Goal: Information Seeking & Learning: Learn about a topic

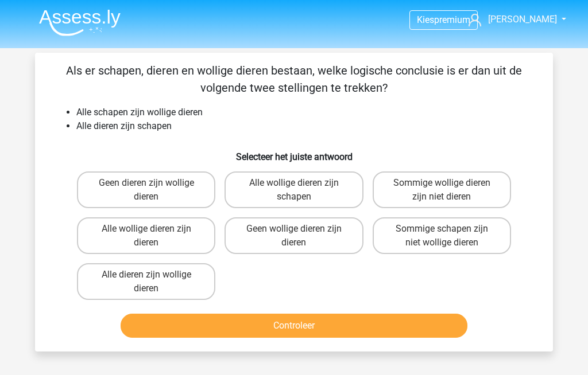
scroll to position [14, 0]
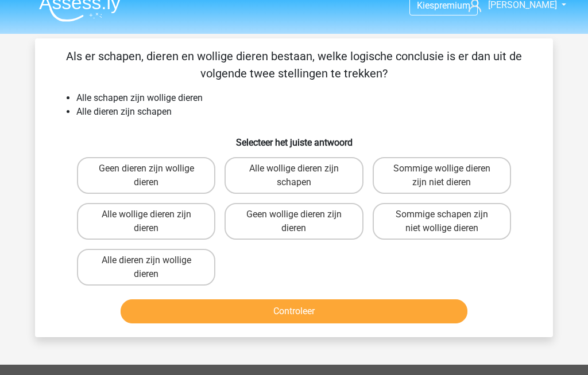
click at [125, 212] on label "Alle wollige dieren zijn dieren" at bounding box center [146, 222] width 138 height 37
click at [146, 215] on input "Alle wollige dieren zijn dieren" at bounding box center [149, 218] width 7 height 7
radio input "true"
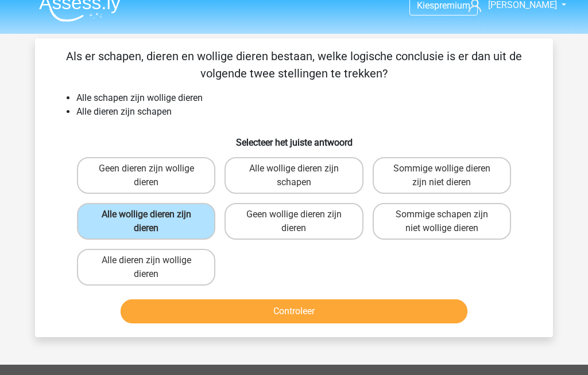
scroll to position [14, 0]
click at [198, 308] on button "Controleer" at bounding box center [294, 312] width 347 height 24
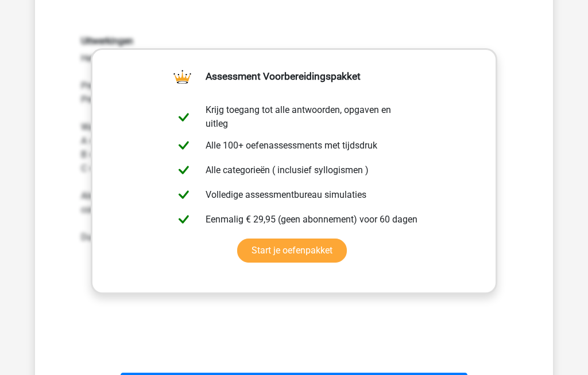
scroll to position [332, 0]
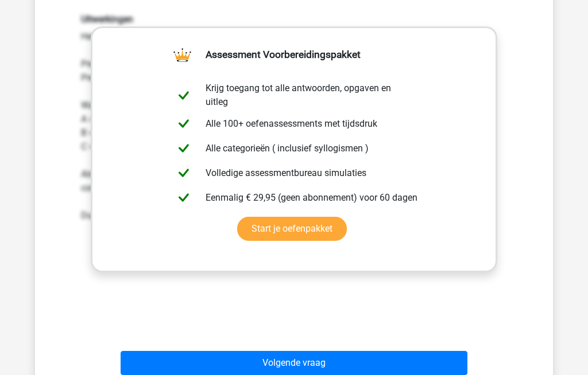
click at [207, 355] on button "Volgende vraag" at bounding box center [294, 364] width 347 height 24
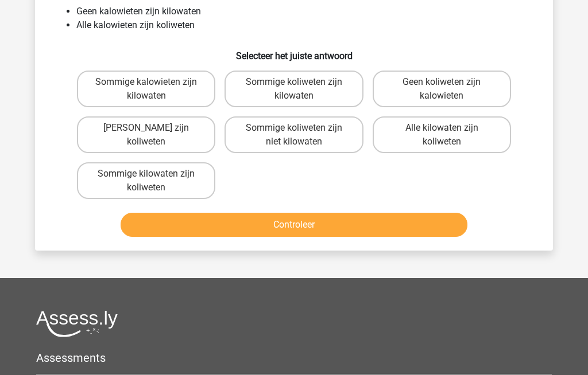
scroll to position [53, 0]
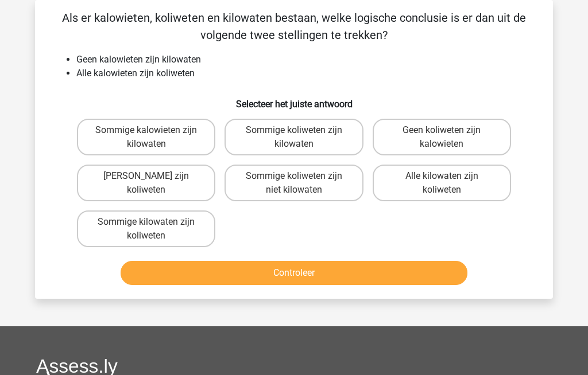
click at [431, 131] on label "Geen koliweten zijn kalowieten" at bounding box center [442, 137] width 138 height 37
click at [441, 131] on input "Geen koliweten zijn kalowieten" at bounding box center [444, 133] width 7 height 7
radio input "true"
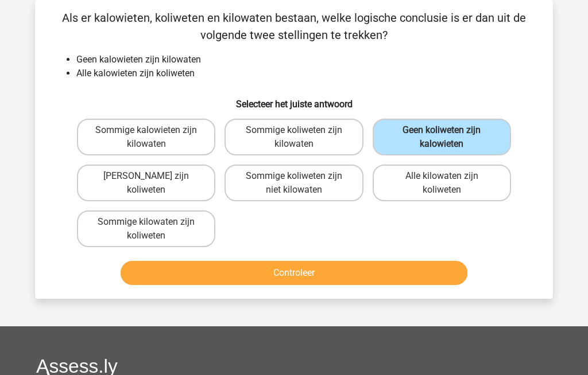
click at [307, 269] on button "Controleer" at bounding box center [294, 273] width 347 height 24
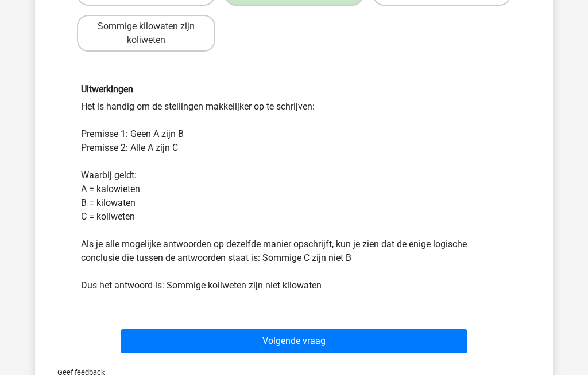
scroll to position [250, 0]
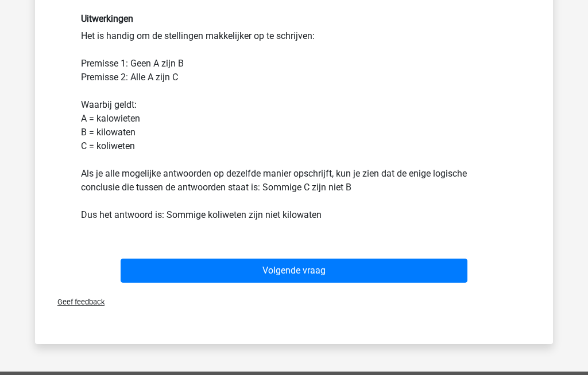
click at [222, 269] on button "Volgende vraag" at bounding box center [294, 271] width 347 height 24
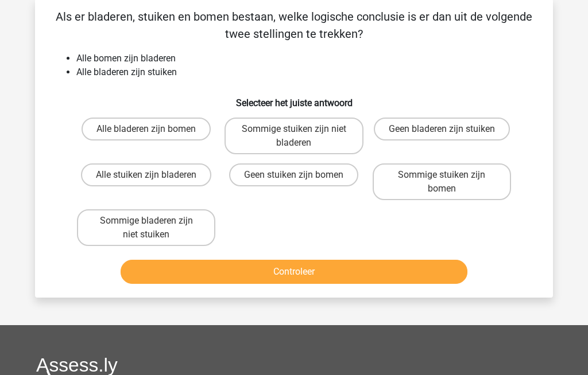
scroll to position [53, 0]
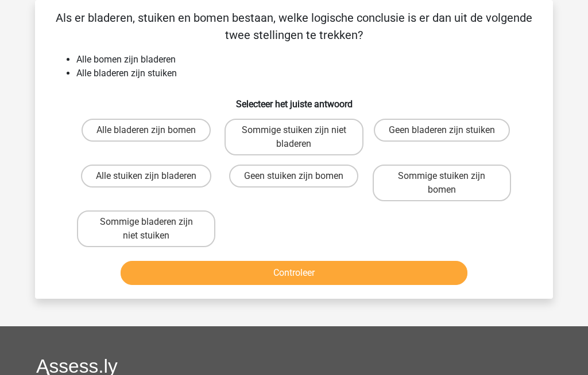
click at [122, 173] on label "Alle stuiken zijn bladeren" at bounding box center [146, 176] width 130 height 23
click at [146, 176] on input "Alle stuiken zijn bladeren" at bounding box center [149, 179] width 7 height 7
radio input "true"
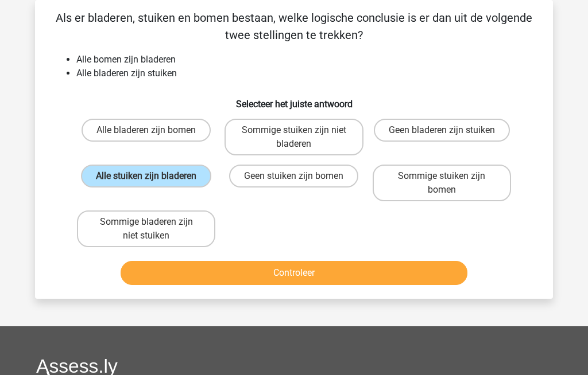
click at [202, 271] on button "Controleer" at bounding box center [294, 273] width 347 height 24
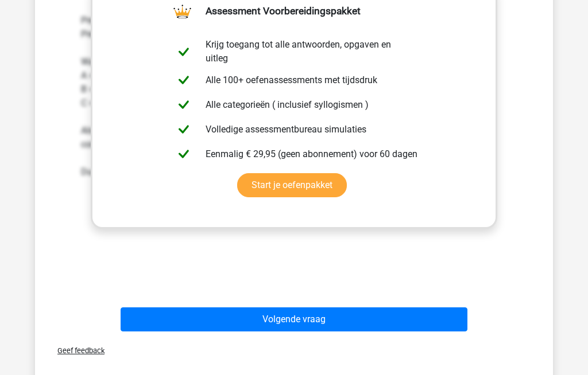
scroll to position [377, 0]
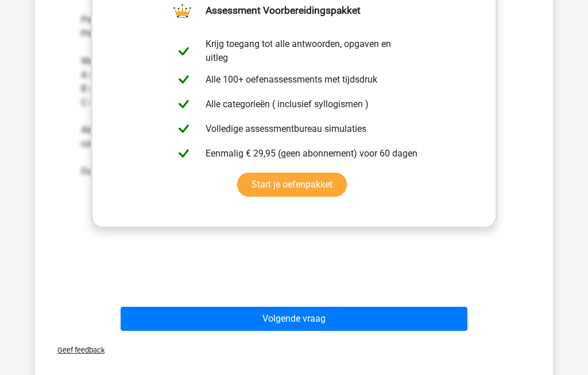
click at [226, 314] on button "Volgende vraag" at bounding box center [294, 319] width 347 height 24
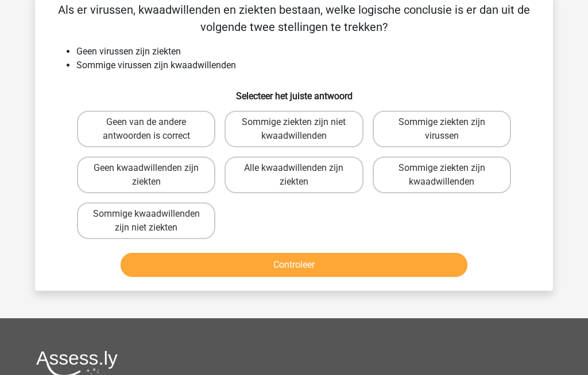
scroll to position [53, 0]
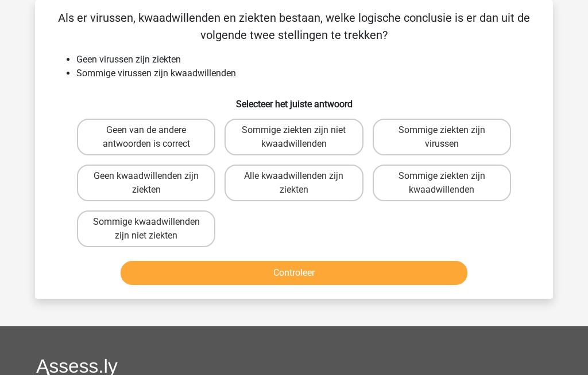
click at [113, 179] on label "Geen kwaadwillenden zijn ziekten" at bounding box center [146, 183] width 138 height 37
click at [146, 179] on input "Geen kwaadwillenden zijn ziekten" at bounding box center [149, 179] width 7 height 7
radio input "true"
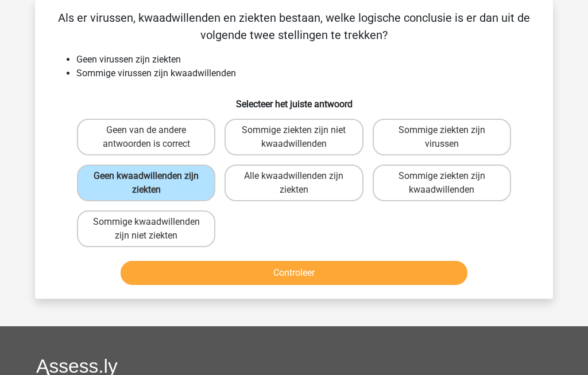
click at [183, 272] on button "Controleer" at bounding box center [294, 273] width 347 height 24
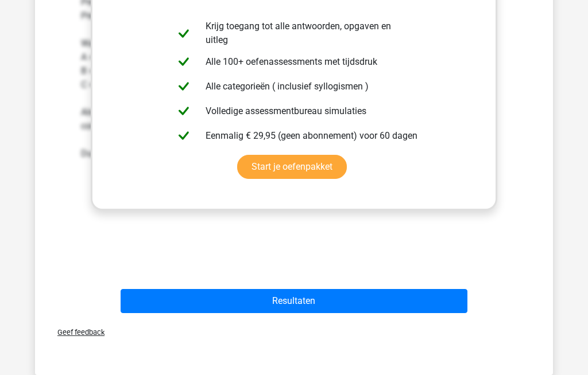
scroll to position [394, 0]
click at [214, 313] on button "Resultaten" at bounding box center [294, 301] width 347 height 24
click at [247, 313] on button "Resultaten" at bounding box center [294, 301] width 347 height 24
click at [274, 313] on button "Resultaten" at bounding box center [294, 301] width 347 height 24
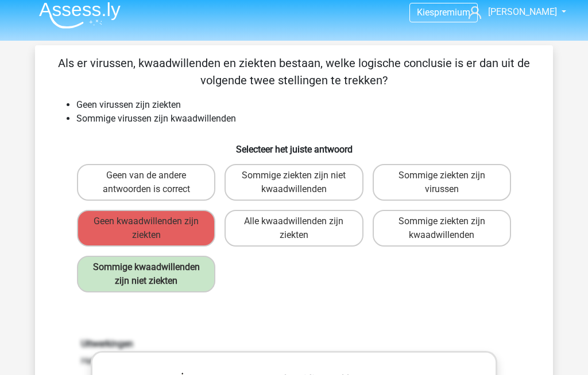
scroll to position [0, 0]
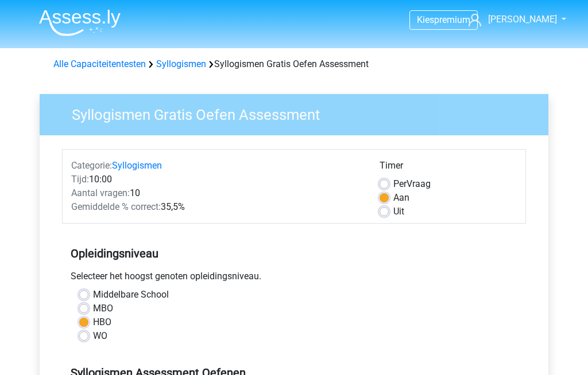
click at [176, 60] on link "Syllogismen" at bounding box center [181, 64] width 50 height 11
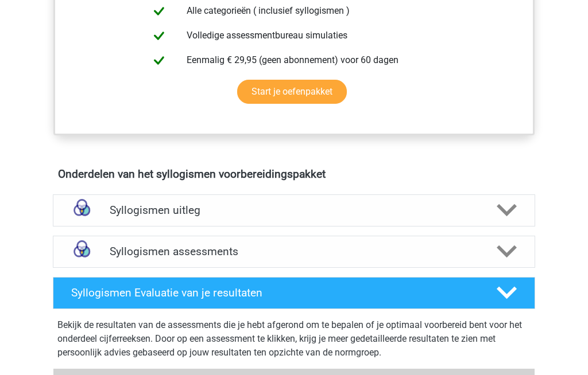
scroll to position [508, 0]
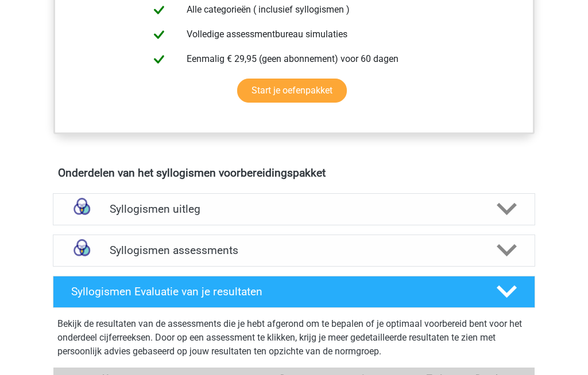
click at [137, 250] on h4 "Syllogismen assessments" at bounding box center [294, 250] width 369 height 13
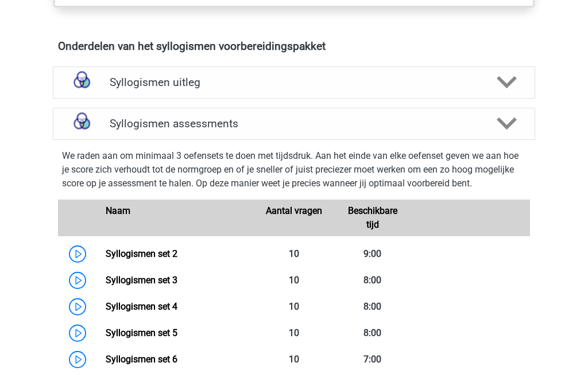
scroll to position [634, 0]
click at [133, 252] on link "Syllogismen set 2" at bounding box center [142, 254] width 72 height 11
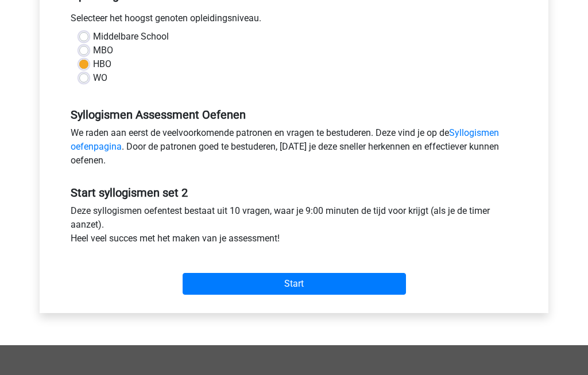
scroll to position [256, 0]
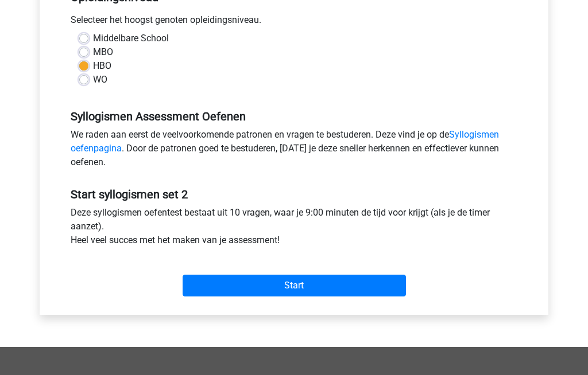
click at [232, 281] on input "Start" at bounding box center [294, 287] width 223 height 22
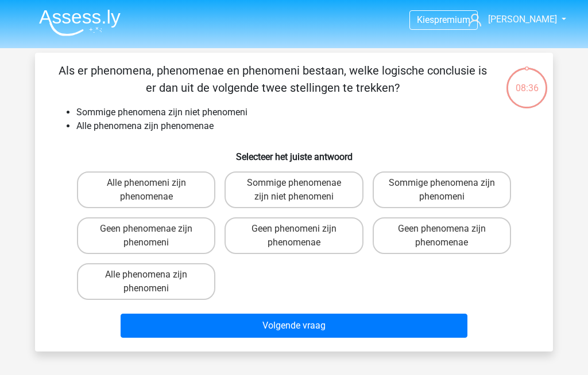
click at [267, 183] on label "Sommige phenomenae zijn niet phenomeni" at bounding box center [293, 190] width 138 height 37
click at [294, 183] on input "Sommige phenomenae zijn niet phenomeni" at bounding box center [297, 186] width 7 height 7
radio input "true"
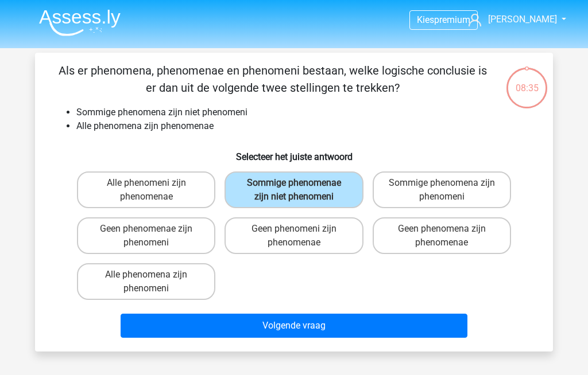
click at [234, 322] on button "Volgende vraag" at bounding box center [294, 326] width 347 height 24
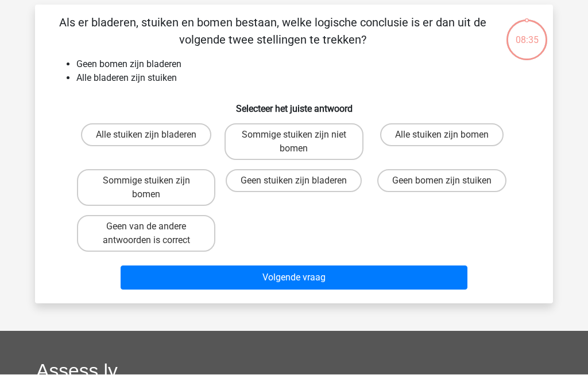
scroll to position [53, 0]
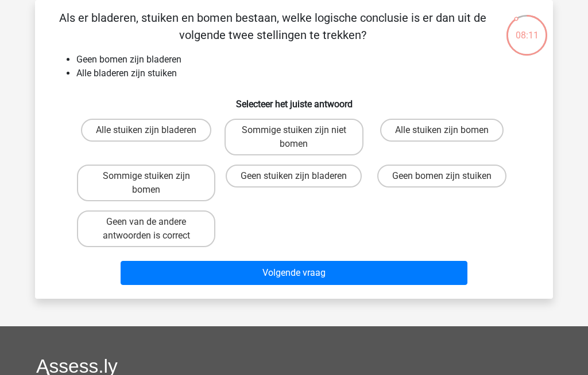
click at [271, 131] on label "Sommige stuiken zijn niet bomen" at bounding box center [293, 137] width 138 height 37
click at [294, 131] on input "Sommige stuiken zijn niet bomen" at bounding box center [297, 133] width 7 height 7
radio input "true"
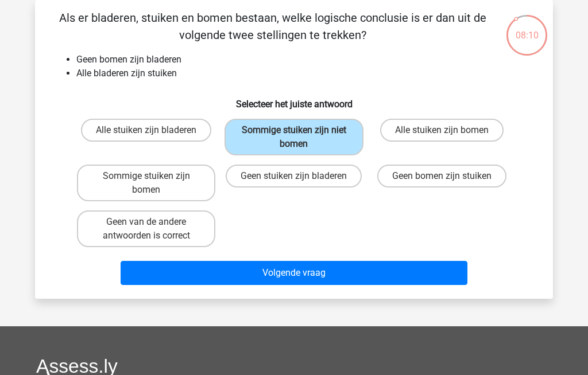
click at [240, 273] on button "Volgende vraag" at bounding box center [294, 273] width 347 height 24
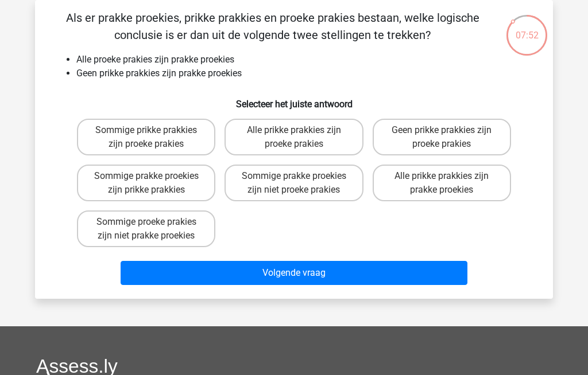
click at [127, 234] on label "Sommige proeke prakies zijn niet prakke proekies" at bounding box center [146, 229] width 138 height 37
click at [146, 230] on input "Sommige proeke prakies zijn niet prakke proekies" at bounding box center [149, 225] width 7 height 7
radio input "true"
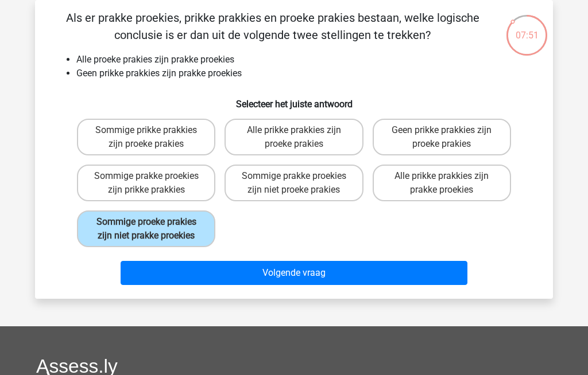
click at [223, 285] on button "Volgende vraag" at bounding box center [294, 273] width 347 height 24
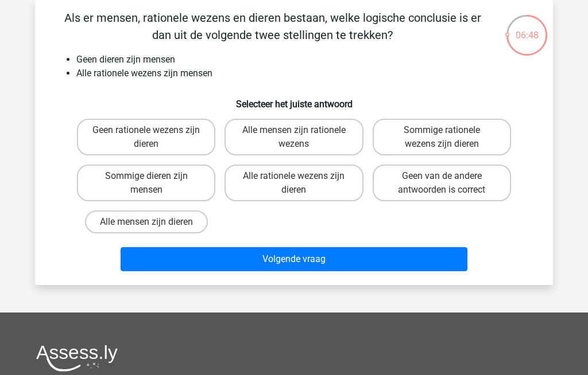
click at [119, 133] on label "Geen rationele wezens zijn dieren" at bounding box center [146, 137] width 138 height 37
click at [146, 133] on input "Geen rationele wezens zijn dieren" at bounding box center [149, 133] width 7 height 7
radio input "true"
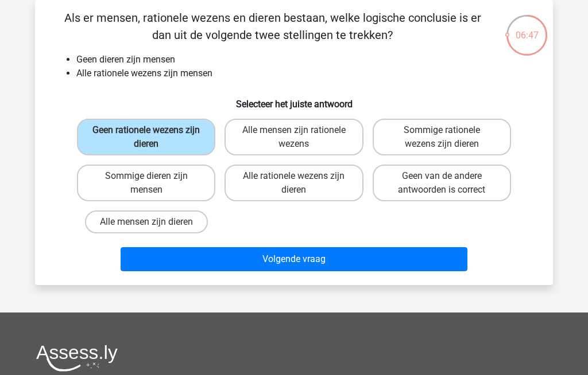
click at [229, 259] on button "Volgende vraag" at bounding box center [294, 259] width 347 height 24
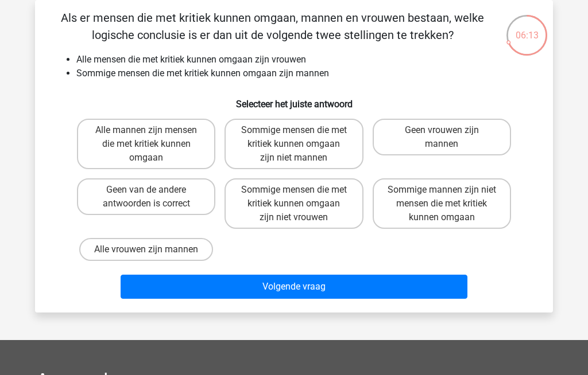
click at [265, 198] on label "Sommige mensen die met kritiek kunnen omgaan zijn niet vrouwen" at bounding box center [293, 204] width 138 height 51
click at [294, 197] on input "Sommige mensen die met kritiek kunnen omgaan zijn niet vrouwen" at bounding box center [297, 193] width 7 height 7
radio input "true"
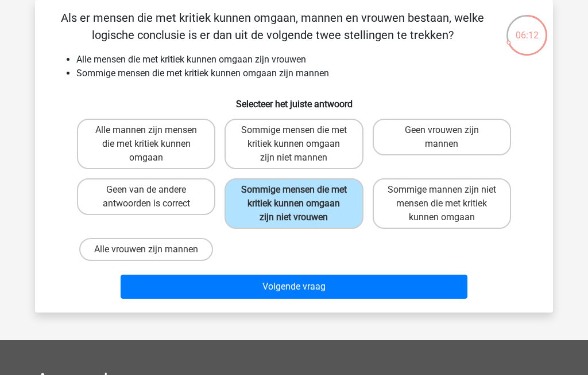
click at [240, 297] on button "Volgende vraag" at bounding box center [294, 287] width 347 height 24
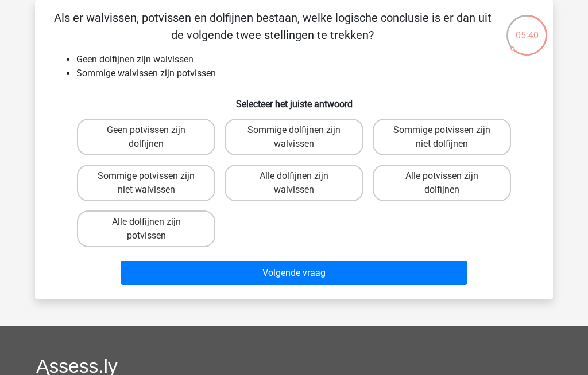
click at [121, 138] on label "Geen potvissen zijn dolfijnen" at bounding box center [146, 137] width 138 height 37
click at [146, 138] on input "Geen potvissen zijn dolfijnen" at bounding box center [149, 133] width 7 height 7
radio input "true"
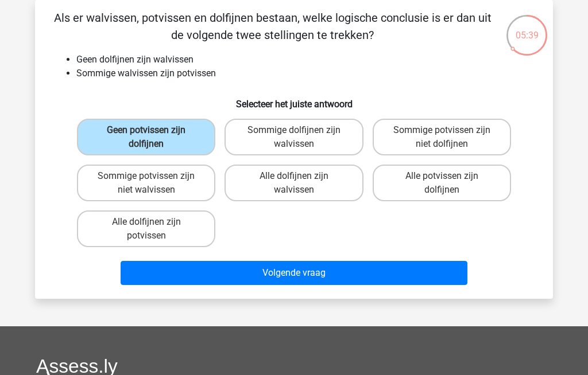
click at [215, 265] on button "Volgende vraag" at bounding box center [294, 273] width 347 height 24
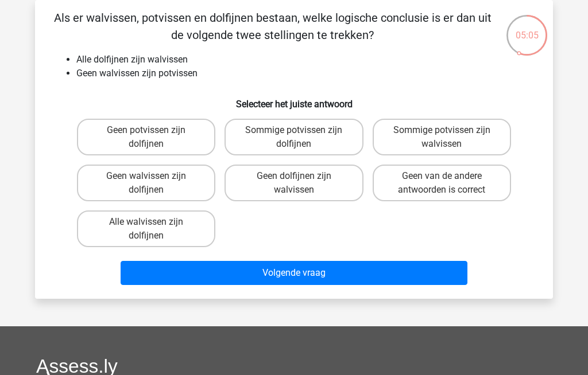
click at [411, 126] on label "Sommige potvissen zijn walvissen" at bounding box center [442, 137] width 138 height 37
click at [441, 130] on input "Sommige potvissen zijn walvissen" at bounding box center [444, 133] width 7 height 7
radio input "true"
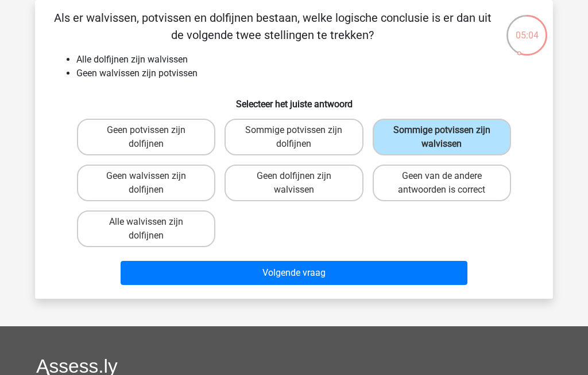
click at [222, 268] on button "Volgende vraag" at bounding box center [294, 273] width 347 height 24
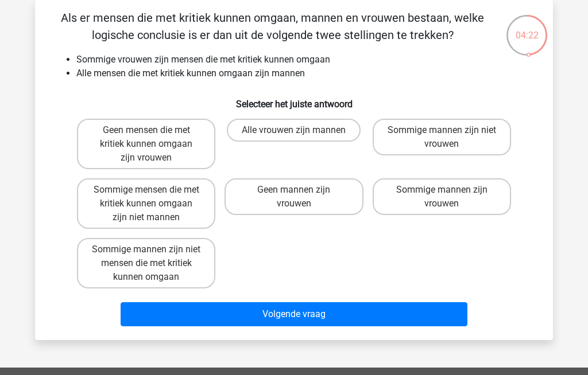
click at [125, 262] on label "Sommige mannen zijn niet mensen die met kritiek kunnen omgaan" at bounding box center [146, 263] width 138 height 51
click at [146, 257] on input "Sommige mannen zijn niet mensen die met kritiek kunnen omgaan" at bounding box center [149, 253] width 7 height 7
radio input "true"
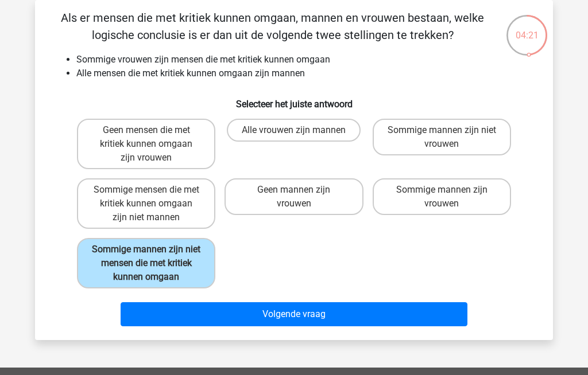
click at [212, 311] on button "Volgende vraag" at bounding box center [294, 315] width 347 height 24
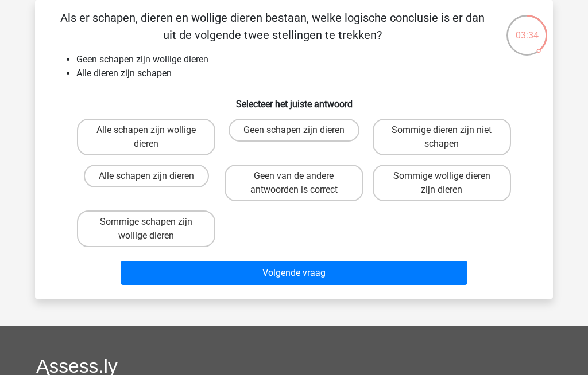
click at [409, 179] on label "Sommige wollige dieren zijn dieren" at bounding box center [442, 183] width 138 height 37
click at [441, 179] on input "Sommige wollige dieren zijn dieren" at bounding box center [444, 179] width 7 height 7
radio input "true"
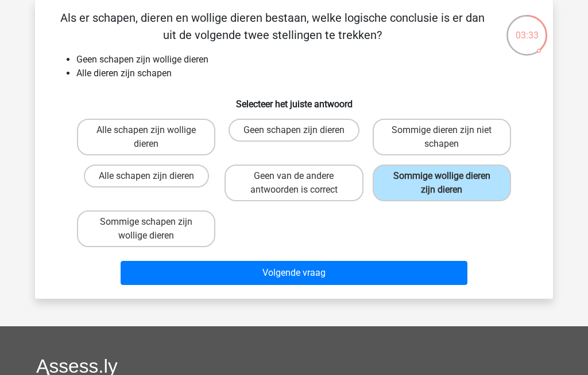
click at [283, 266] on button "Volgende vraag" at bounding box center [294, 273] width 347 height 24
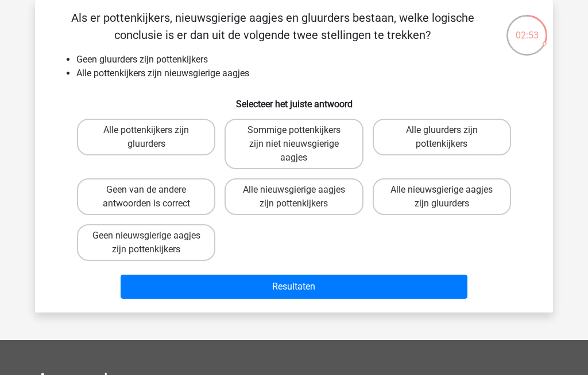
click at [278, 144] on label "Sommige pottenkijkers zijn niet nieuwsgierige aagjes" at bounding box center [293, 144] width 138 height 51
click at [294, 138] on input "Sommige pottenkijkers zijn niet nieuwsgierige aagjes" at bounding box center [297, 133] width 7 height 7
radio input "true"
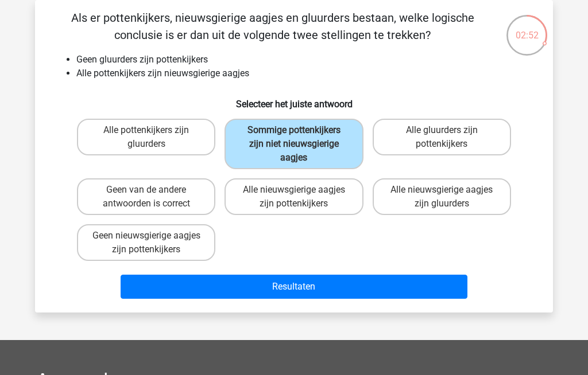
click at [233, 286] on button "Resultaten" at bounding box center [294, 287] width 347 height 24
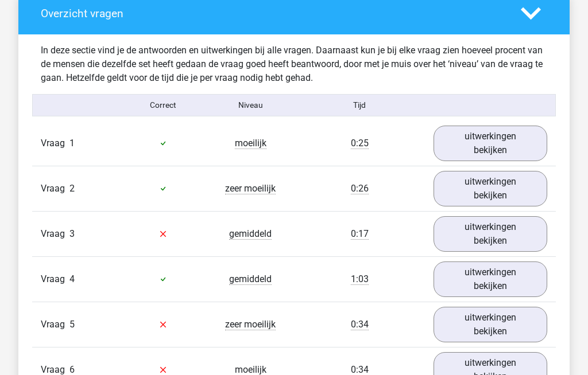
scroll to position [864, 0]
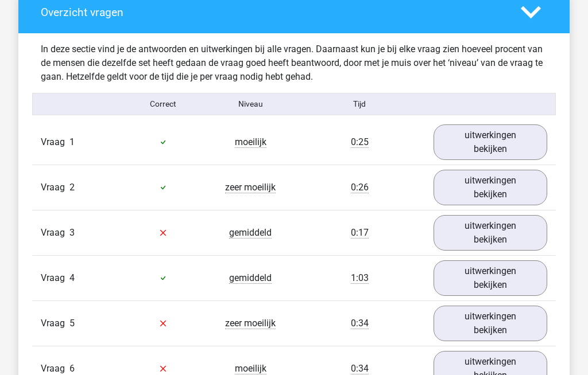
click at [480, 140] on link "uitwerkingen bekijken" at bounding box center [490, 143] width 114 height 36
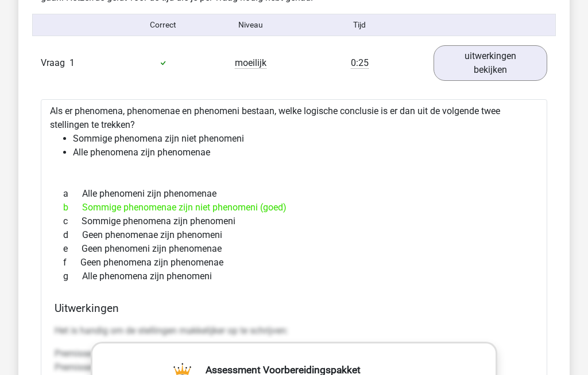
scroll to position [944, 0]
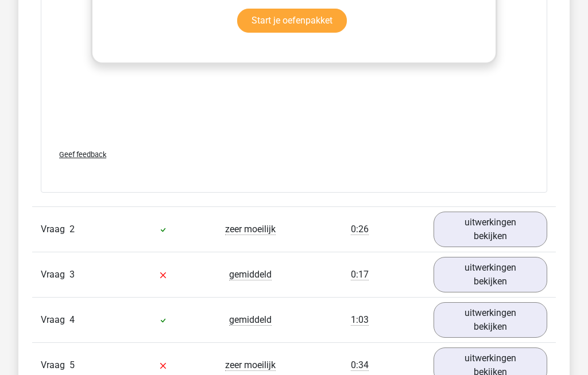
click at [471, 224] on link "uitwerkingen bekijken" at bounding box center [490, 230] width 114 height 36
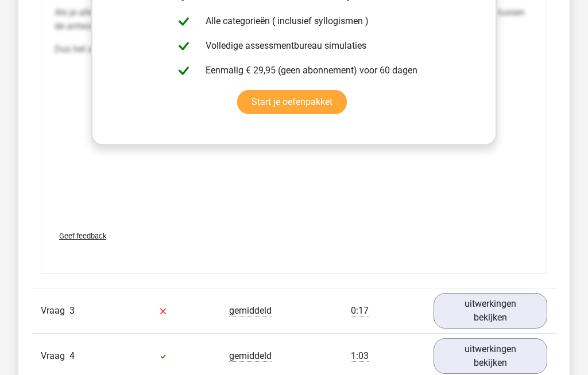
scroll to position [2071, 0]
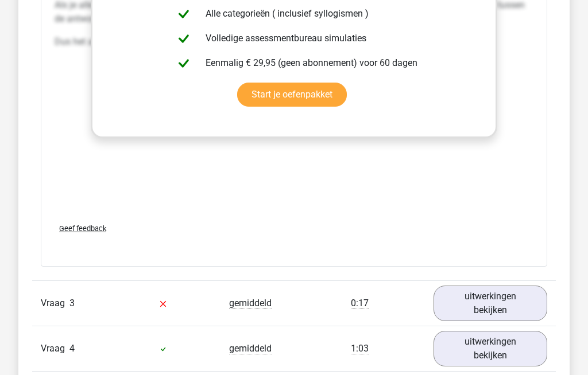
click at [465, 313] on link "uitwerkingen bekijken" at bounding box center [490, 304] width 114 height 36
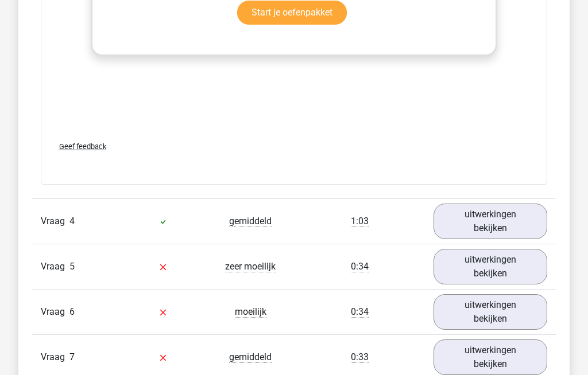
scroll to position [2853, 0]
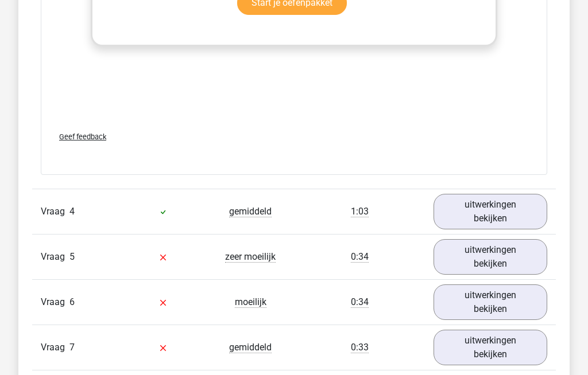
click at [467, 220] on link "uitwerkingen bekijken" at bounding box center [490, 212] width 114 height 36
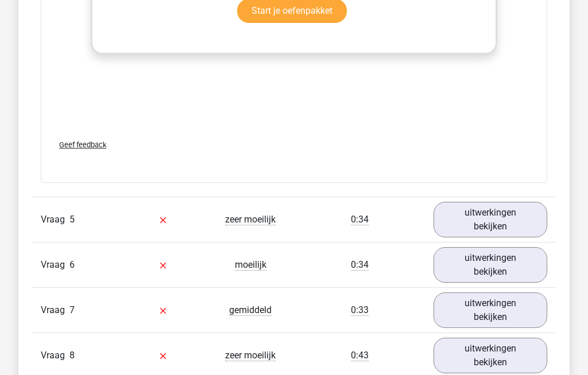
scroll to position [3536, 0]
click at [468, 230] on link "uitwerkingen bekijken" at bounding box center [490, 220] width 114 height 36
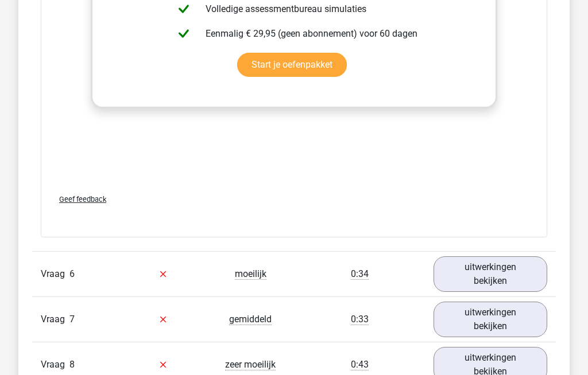
scroll to position [4174, 0]
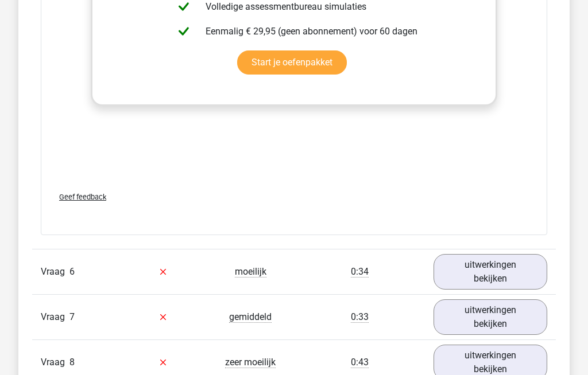
click at [478, 282] on link "uitwerkingen bekijken" at bounding box center [490, 273] width 114 height 36
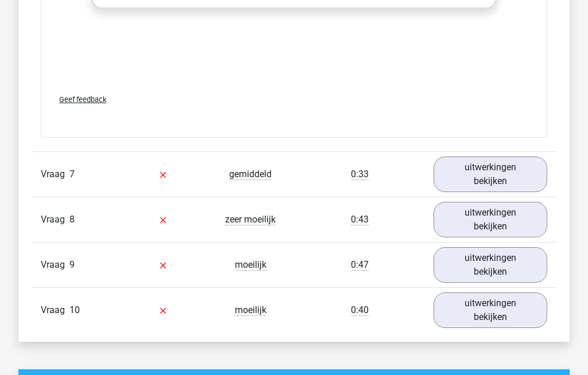
scroll to position [4967, 0]
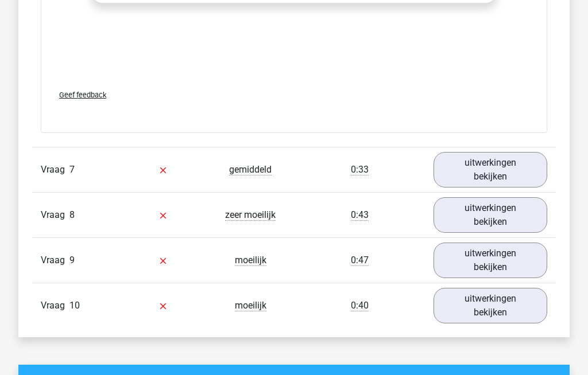
click at [462, 188] on link "uitwerkingen bekijken" at bounding box center [490, 171] width 114 height 36
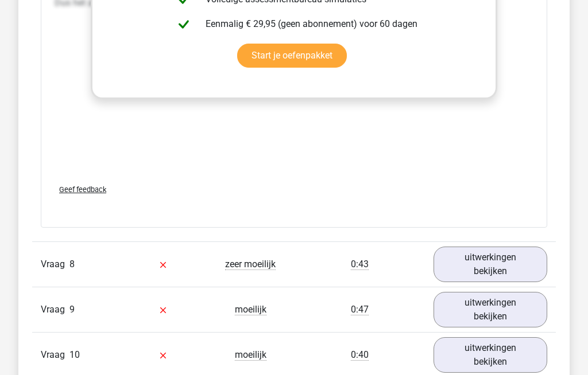
scroll to position [5565, 0]
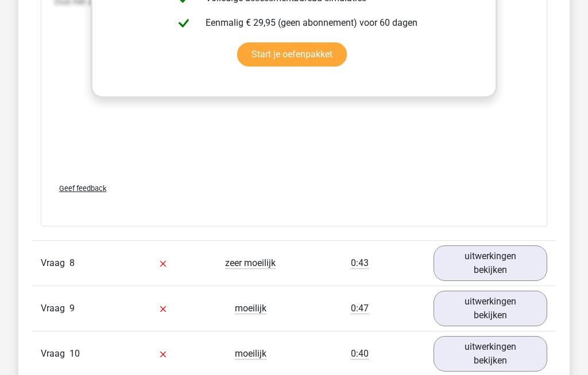
click at [464, 273] on link "uitwerkingen bekijken" at bounding box center [490, 264] width 114 height 36
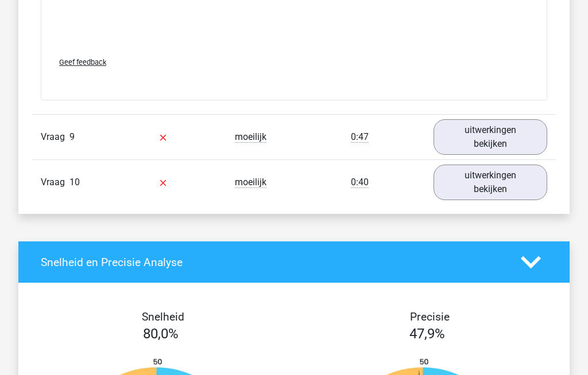
scroll to position [6385, 0]
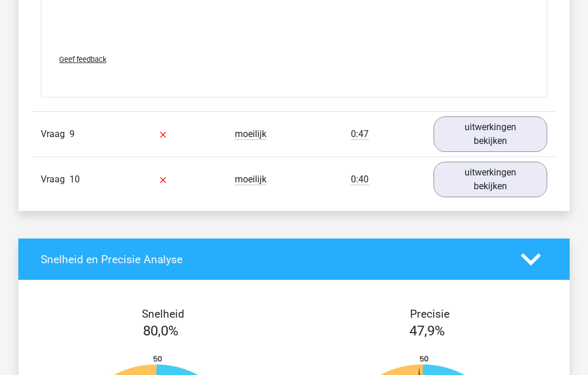
click at [467, 142] on link "uitwerkingen bekijken" at bounding box center [490, 135] width 114 height 36
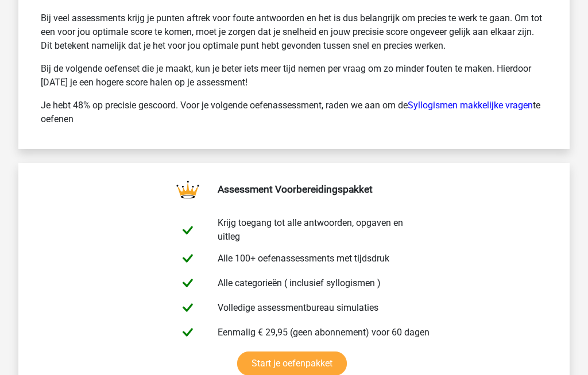
scroll to position [7756, 0]
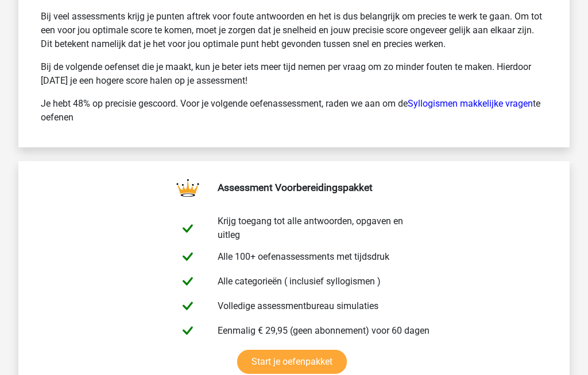
click at [454, 110] on link "Syllogismen makkelijke vragen" at bounding box center [470, 104] width 125 height 11
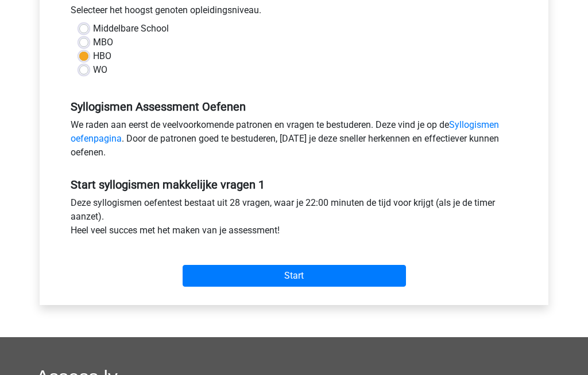
scroll to position [267, 0]
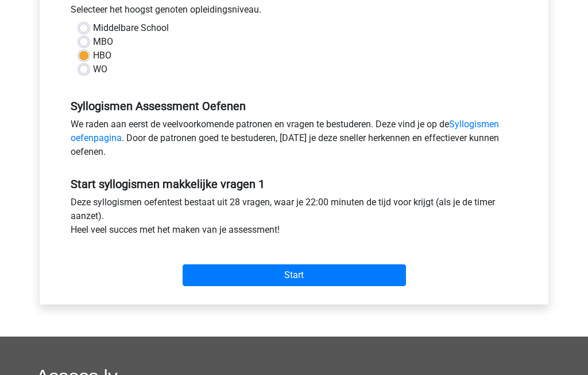
click at [253, 272] on input "Start" at bounding box center [294, 276] width 223 height 22
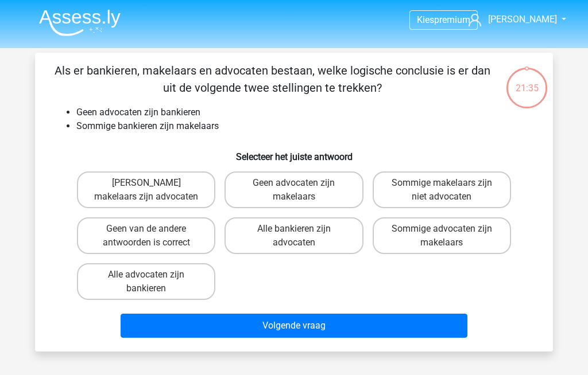
click at [423, 188] on label "Sommige makelaars zijn niet advocaten" at bounding box center [442, 190] width 138 height 37
click at [441, 188] on input "Sommige makelaars zijn niet advocaten" at bounding box center [444, 186] width 7 height 7
radio input "true"
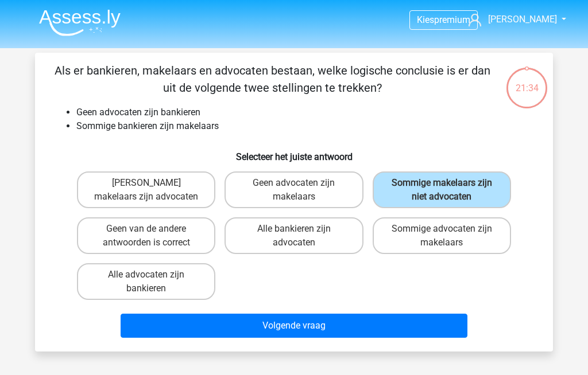
click at [272, 334] on button "Volgende vraag" at bounding box center [294, 326] width 347 height 24
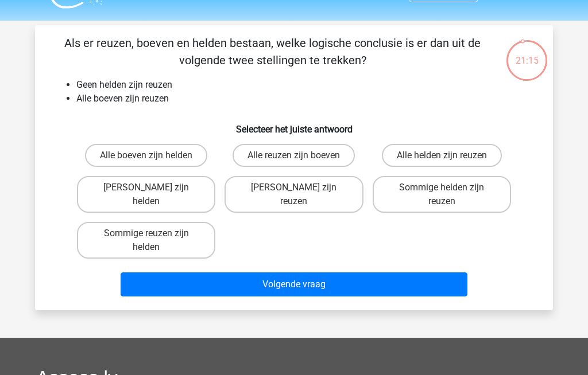
scroll to position [28, 0]
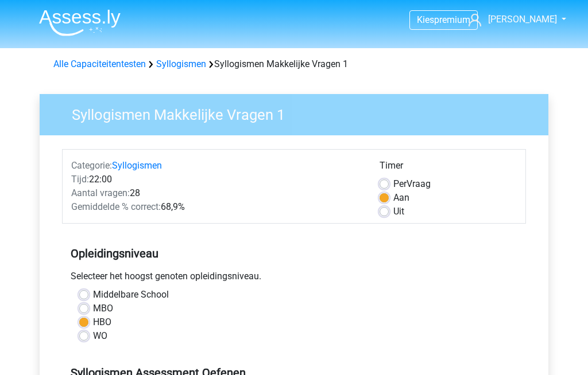
scroll to position [307, 0]
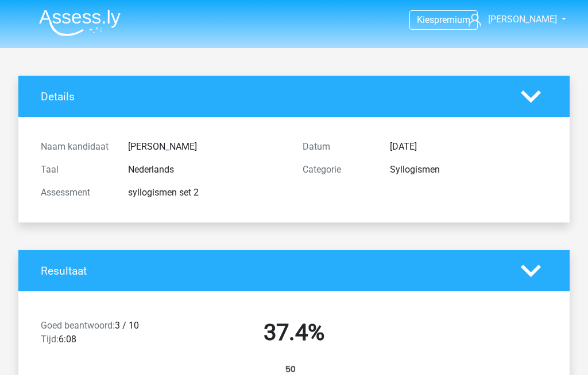
scroll to position [2307, 0]
